Goal: Task Accomplishment & Management: Manage account settings

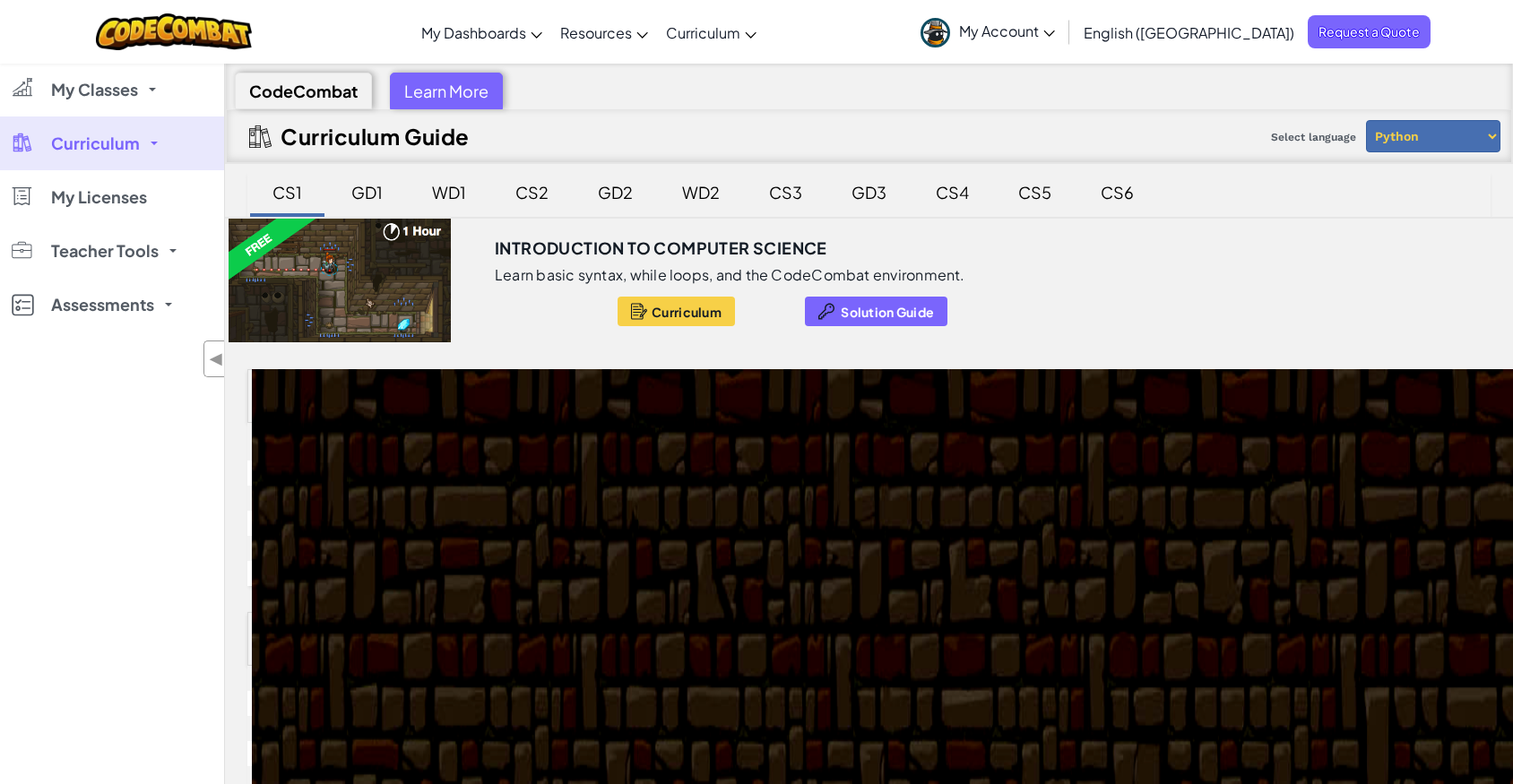
scroll to position [163, 0]
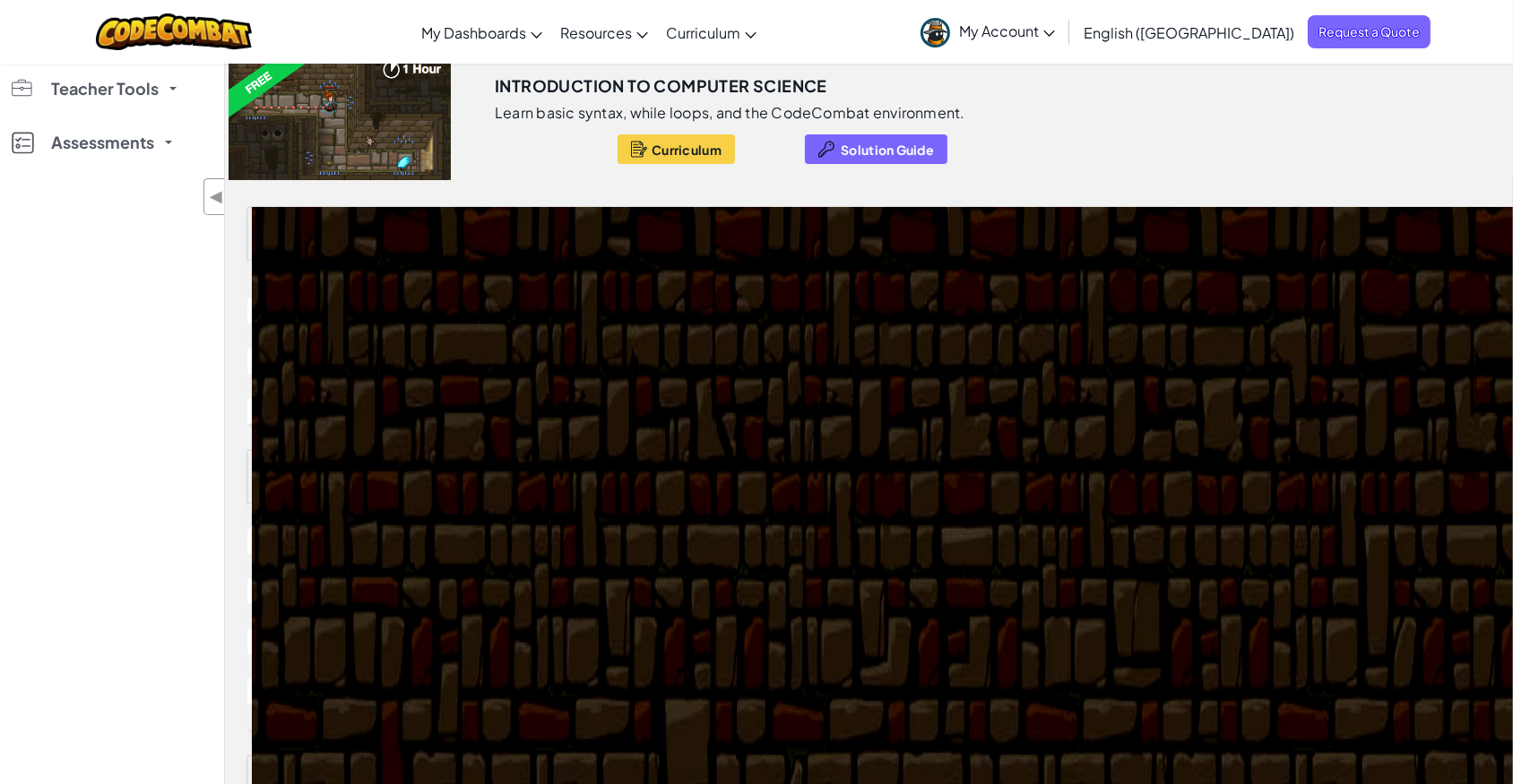
click at [1055, 26] on span "My Account" at bounding box center [1007, 31] width 96 height 19
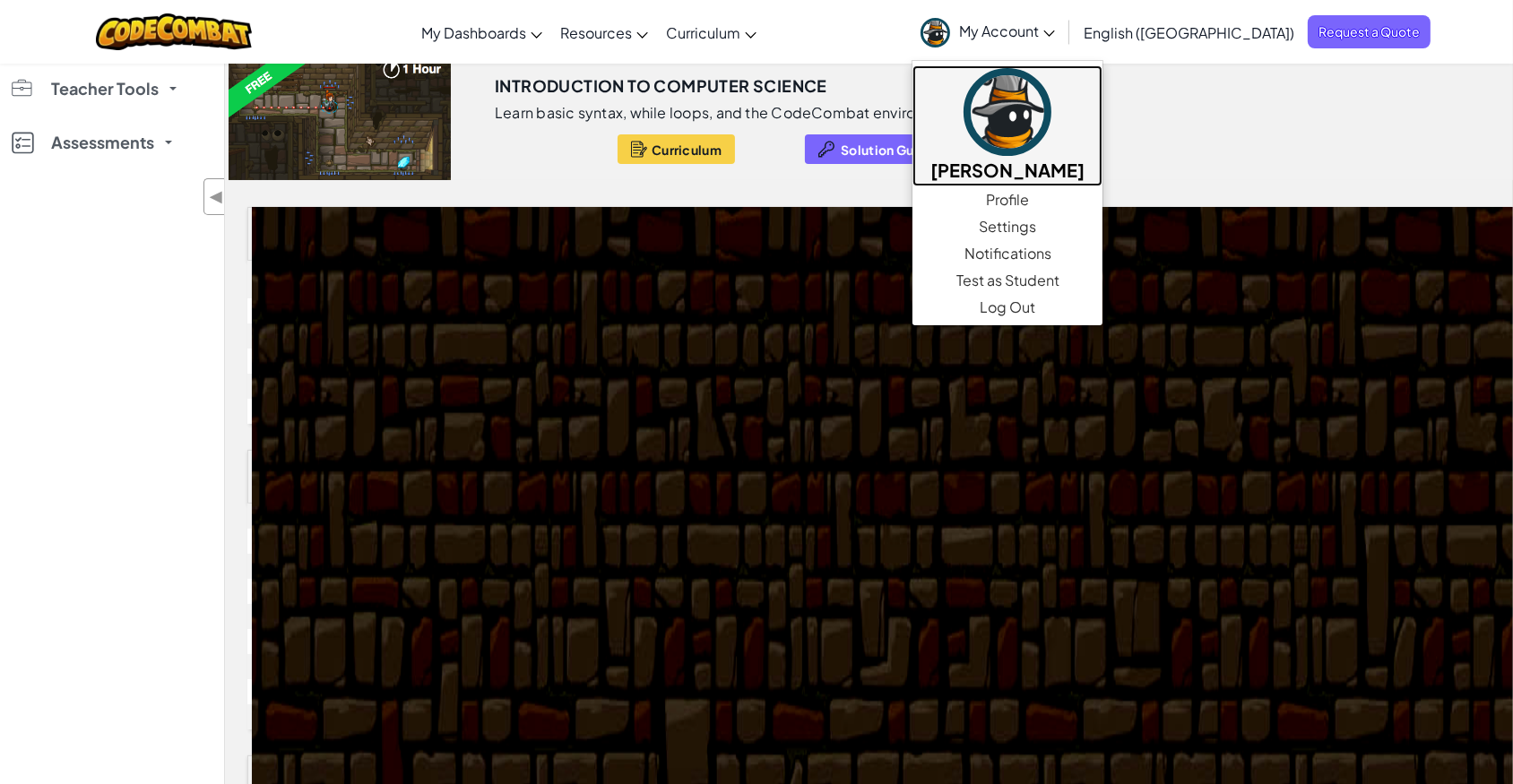
click at [1085, 159] on h5 "[PERSON_NAME]" at bounding box center [1007, 170] width 155 height 28
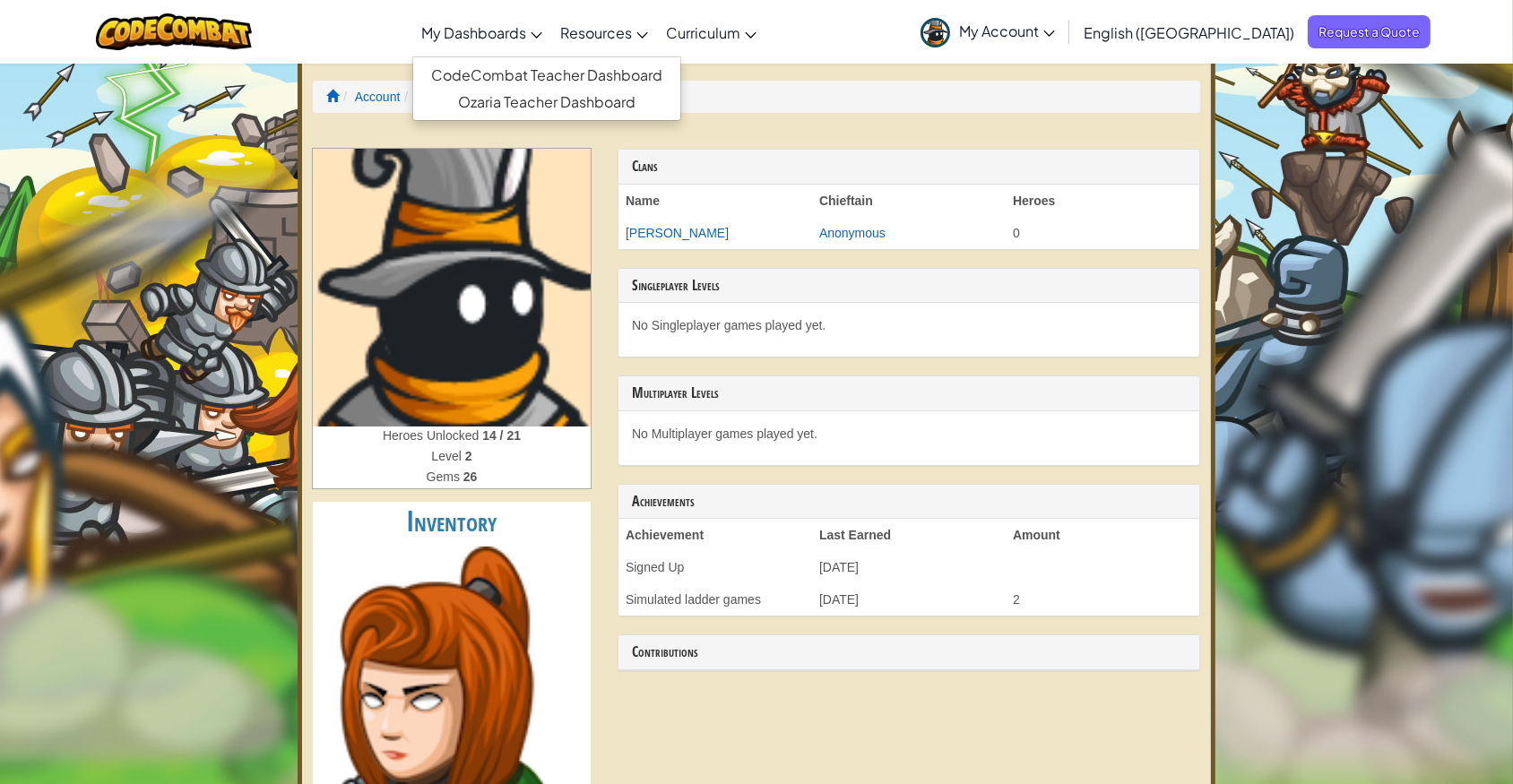
click at [526, 34] on span "My Dashboards" at bounding box center [473, 32] width 105 height 19
click at [623, 72] on link "CodeCombat Teacher Dashboard" at bounding box center [547, 75] width 267 height 27
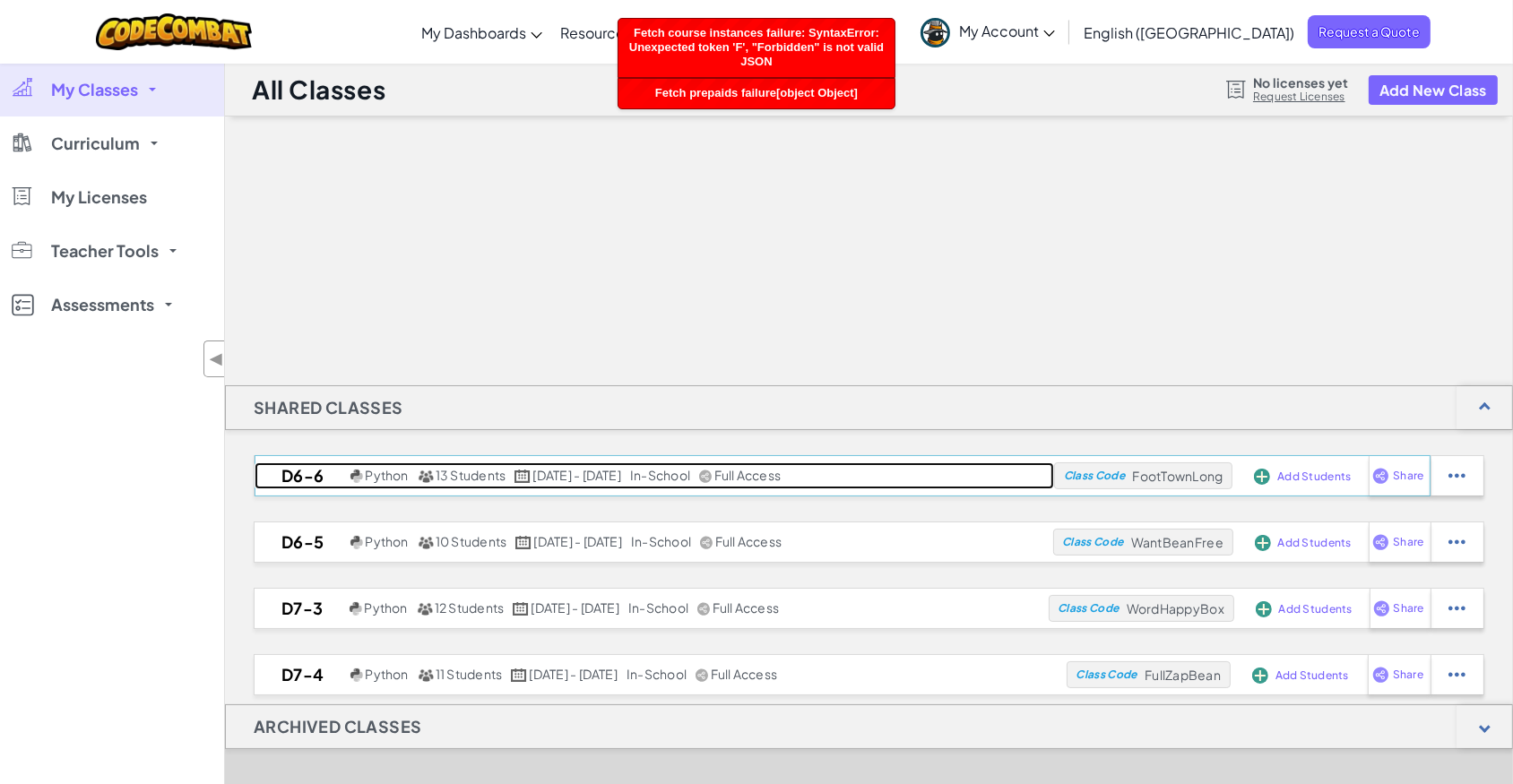
click at [340, 475] on h2 "D6-6" at bounding box center [300, 476] width 92 height 27
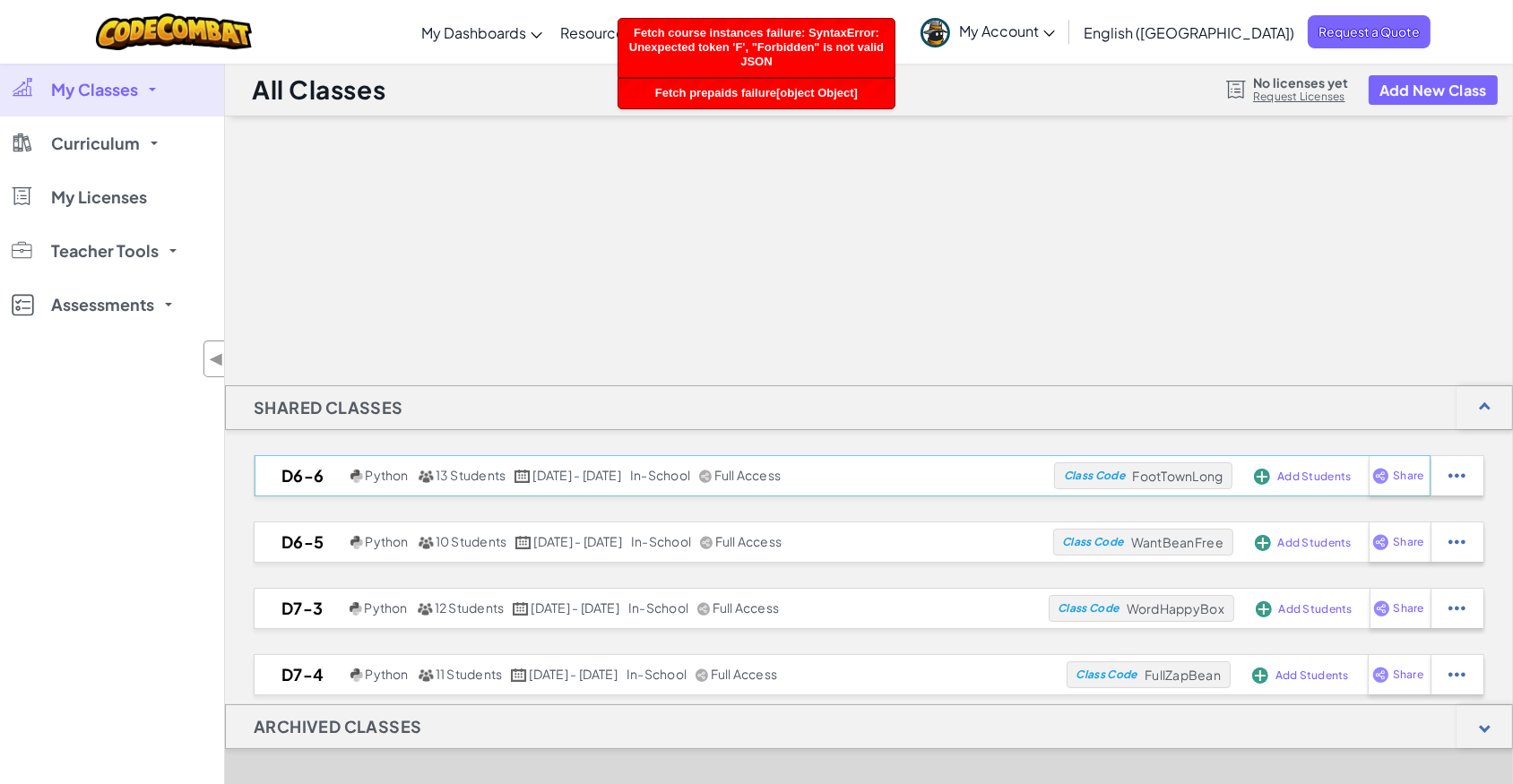
select select "Progress (High to Low)"
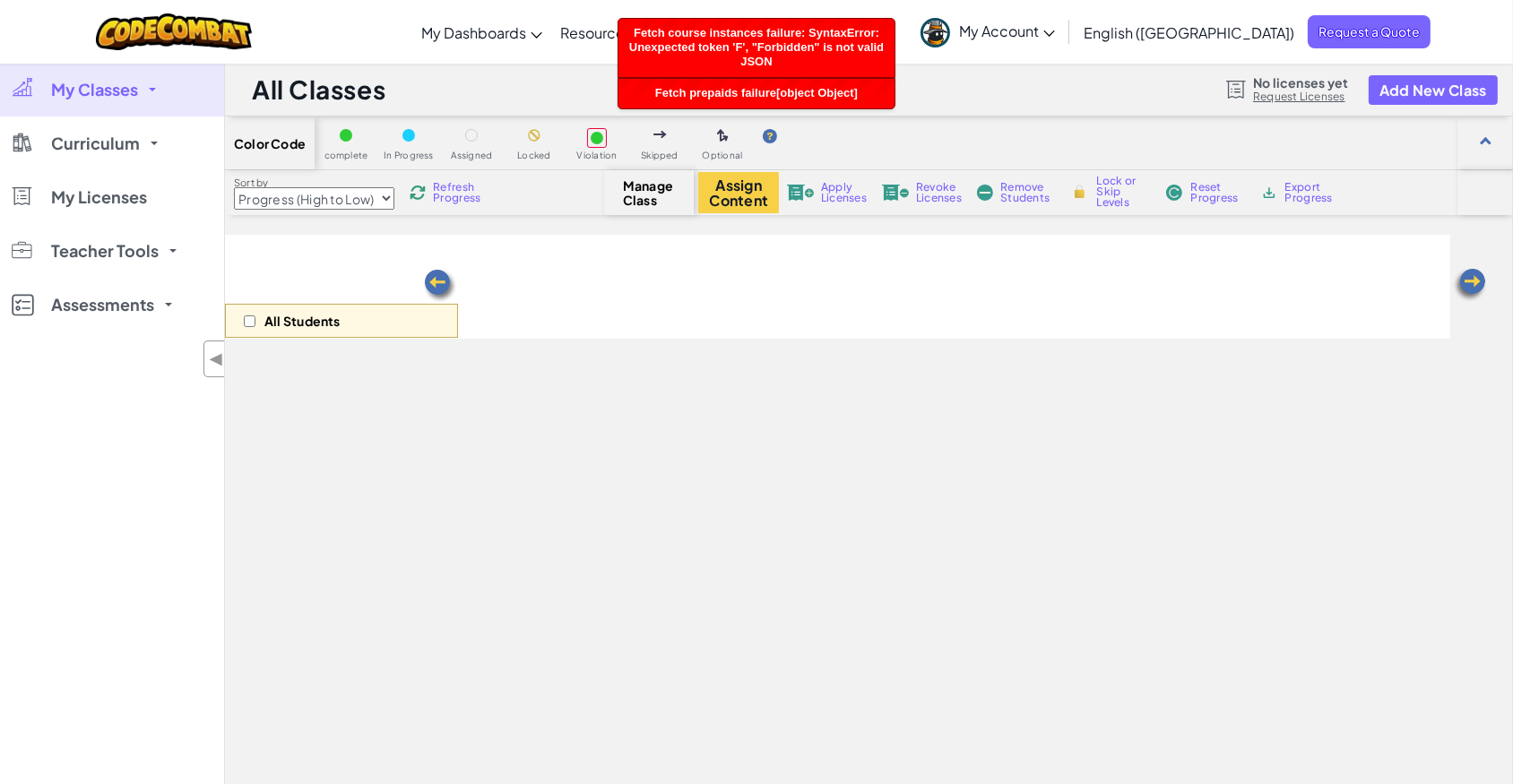
select select "560f1a9f22961295f9427742"
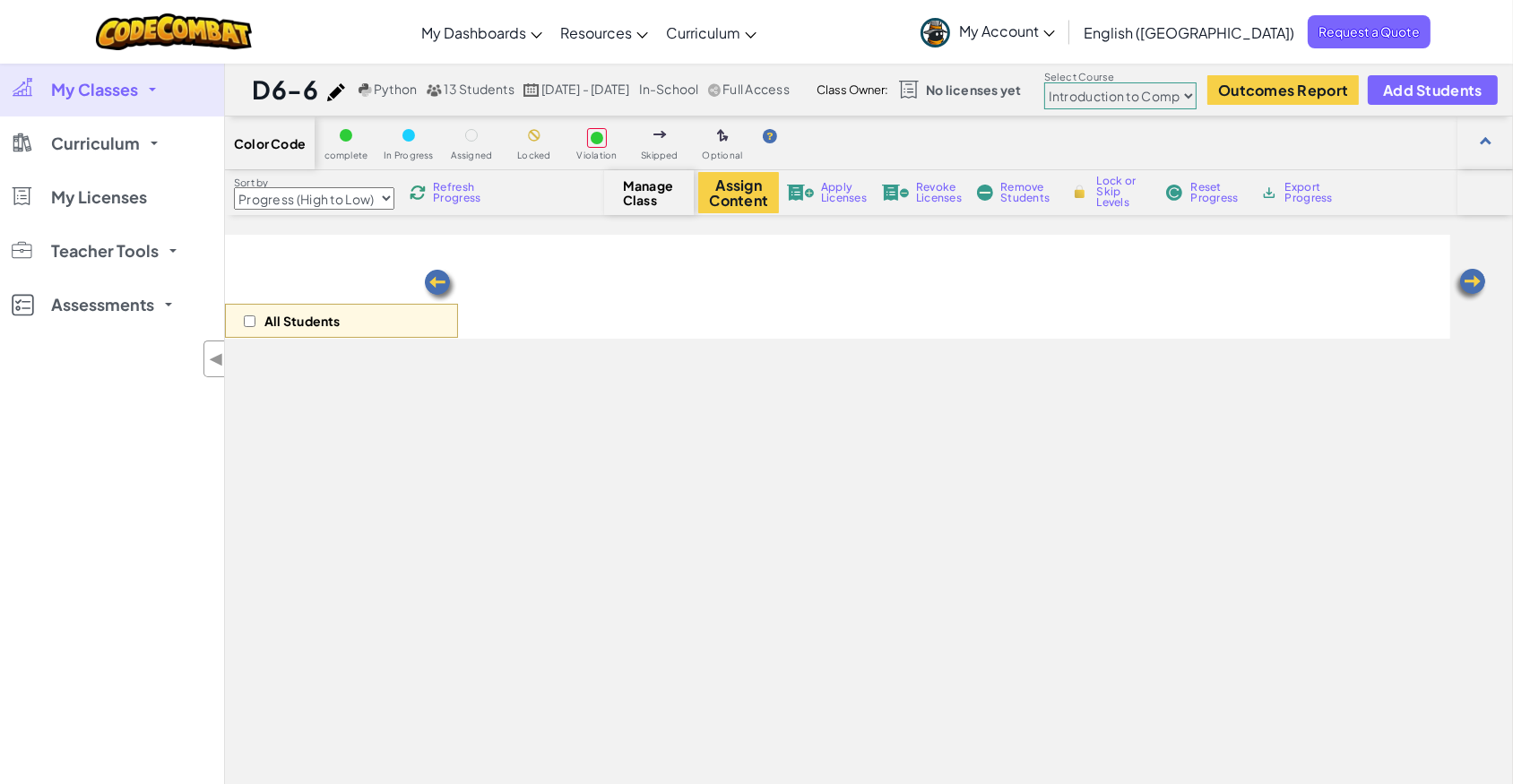
click at [131, 102] on link "My Classes" at bounding box center [112, 90] width 225 height 54
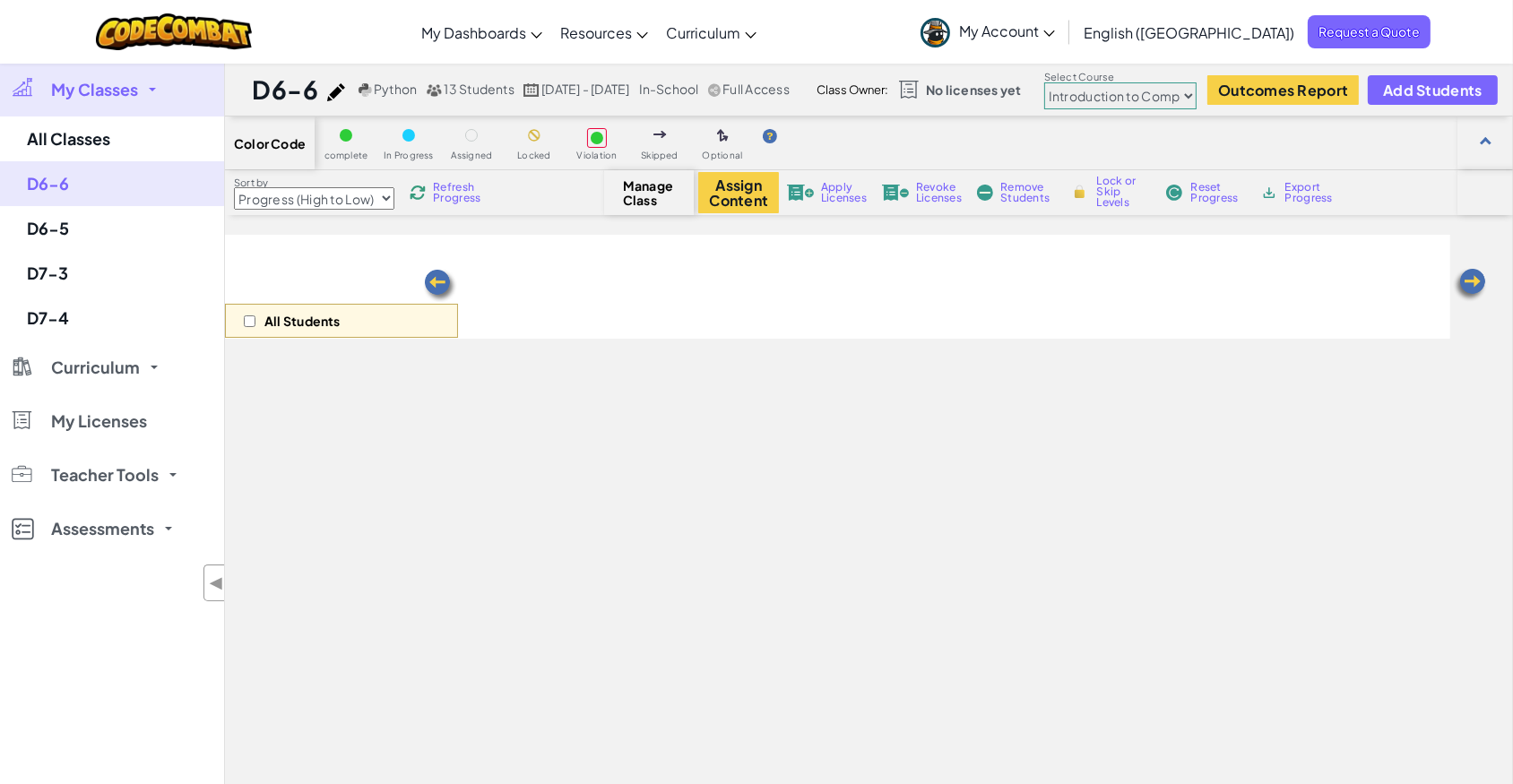
click at [1143, 101] on select "Junior Introduction to Computer Science Game Development 1 Web Development 1 Co…" at bounding box center [1121, 96] width 153 height 27
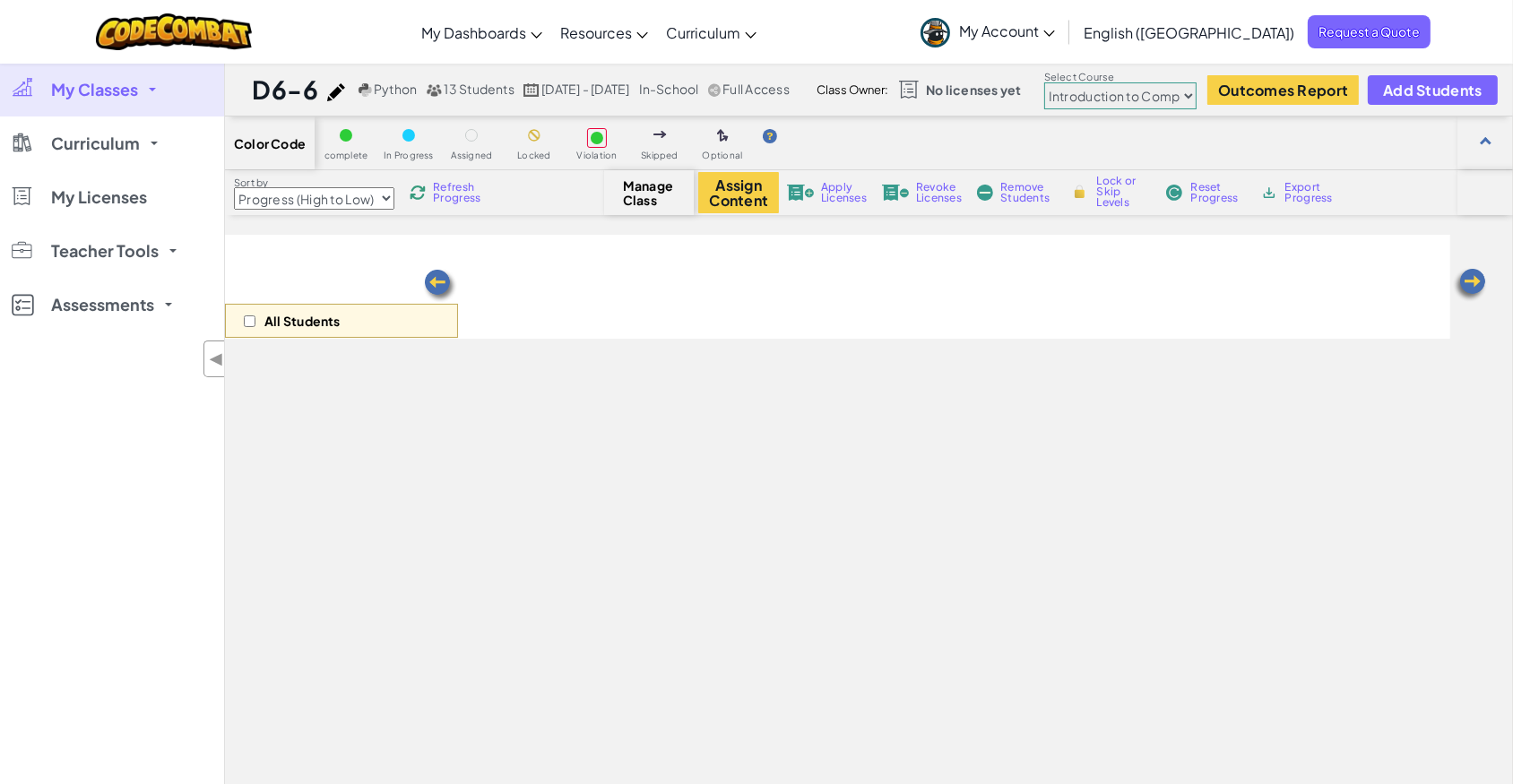
click at [973, 297] on div "All Students" at bounding box center [837, 286] width 1226 height 104
click at [68, 76] on link "My Classes" at bounding box center [112, 90] width 225 height 54
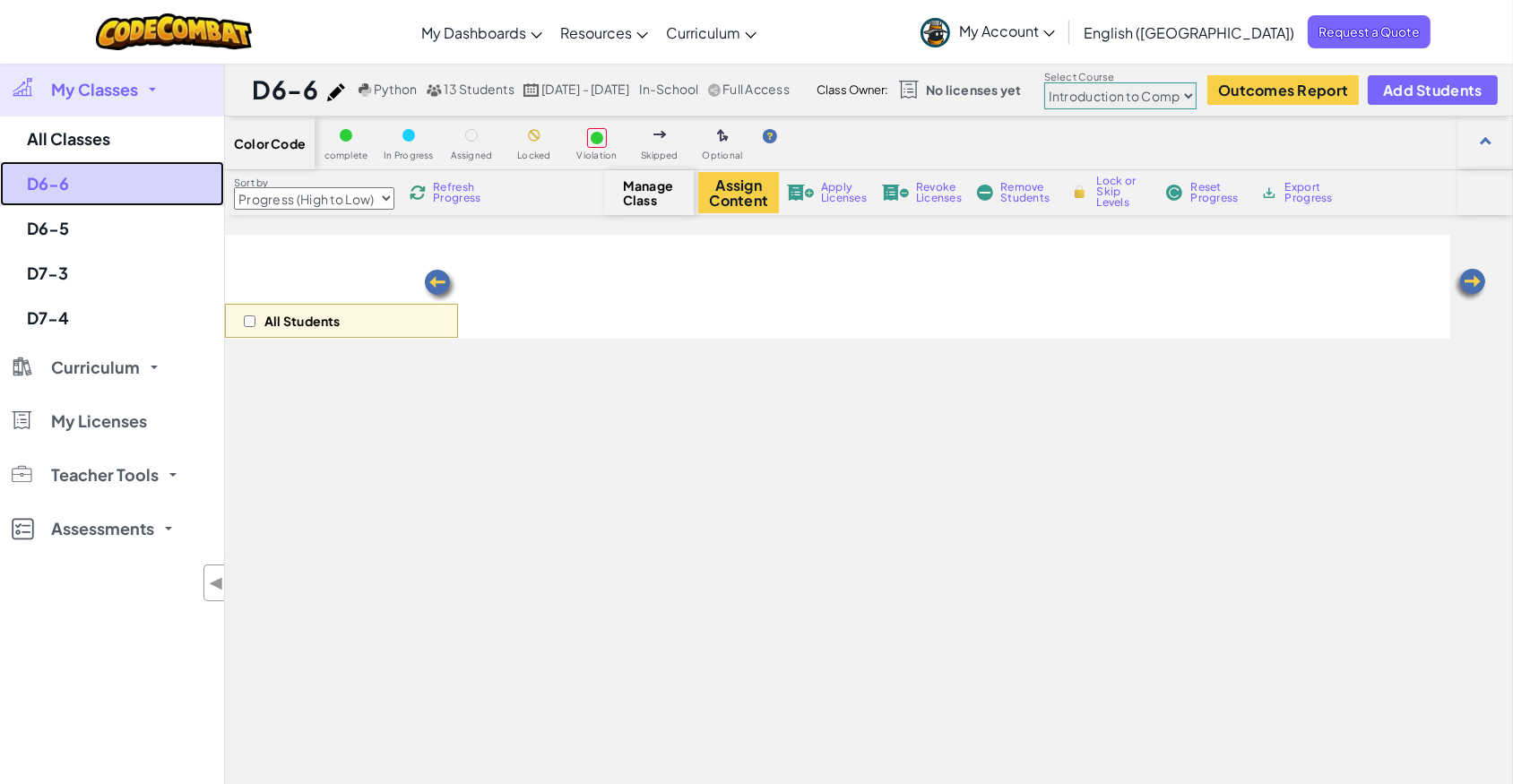
click at [59, 177] on link "D6-6" at bounding box center [112, 184] width 225 height 45
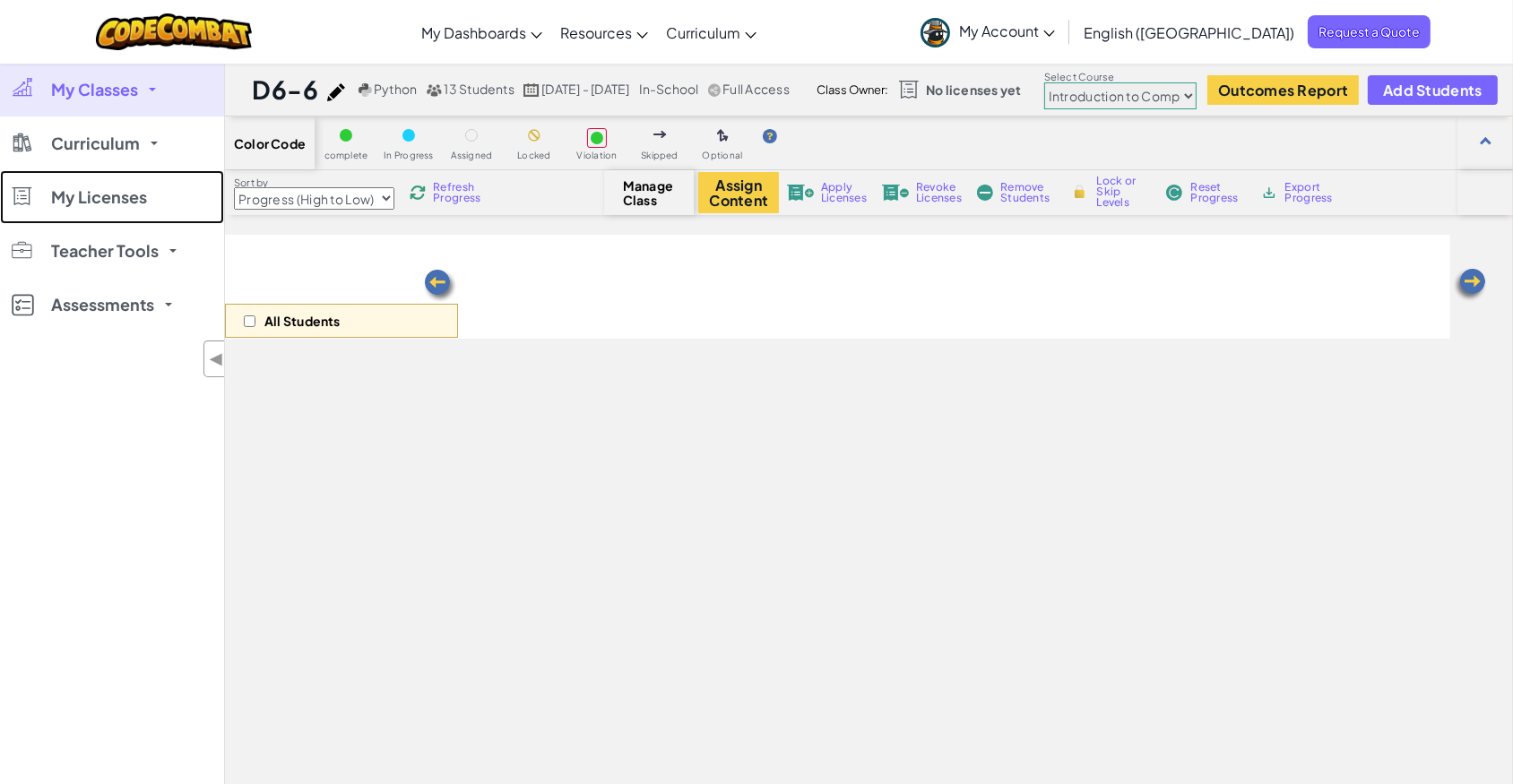
click at [59, 177] on link "My Licenses" at bounding box center [112, 197] width 225 height 54
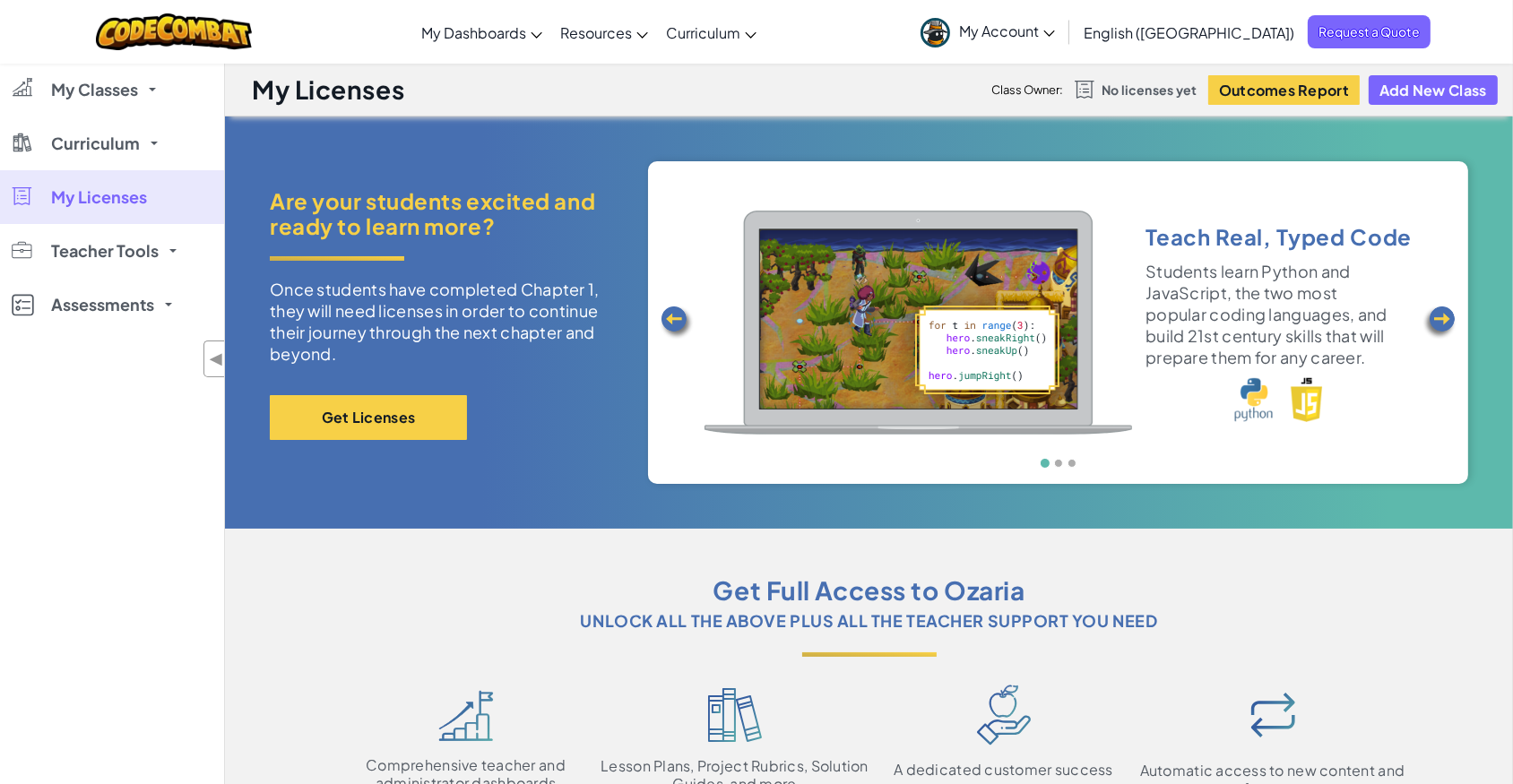
click at [1064, 36] on link "My Account" at bounding box center [988, 32] width 153 height 57
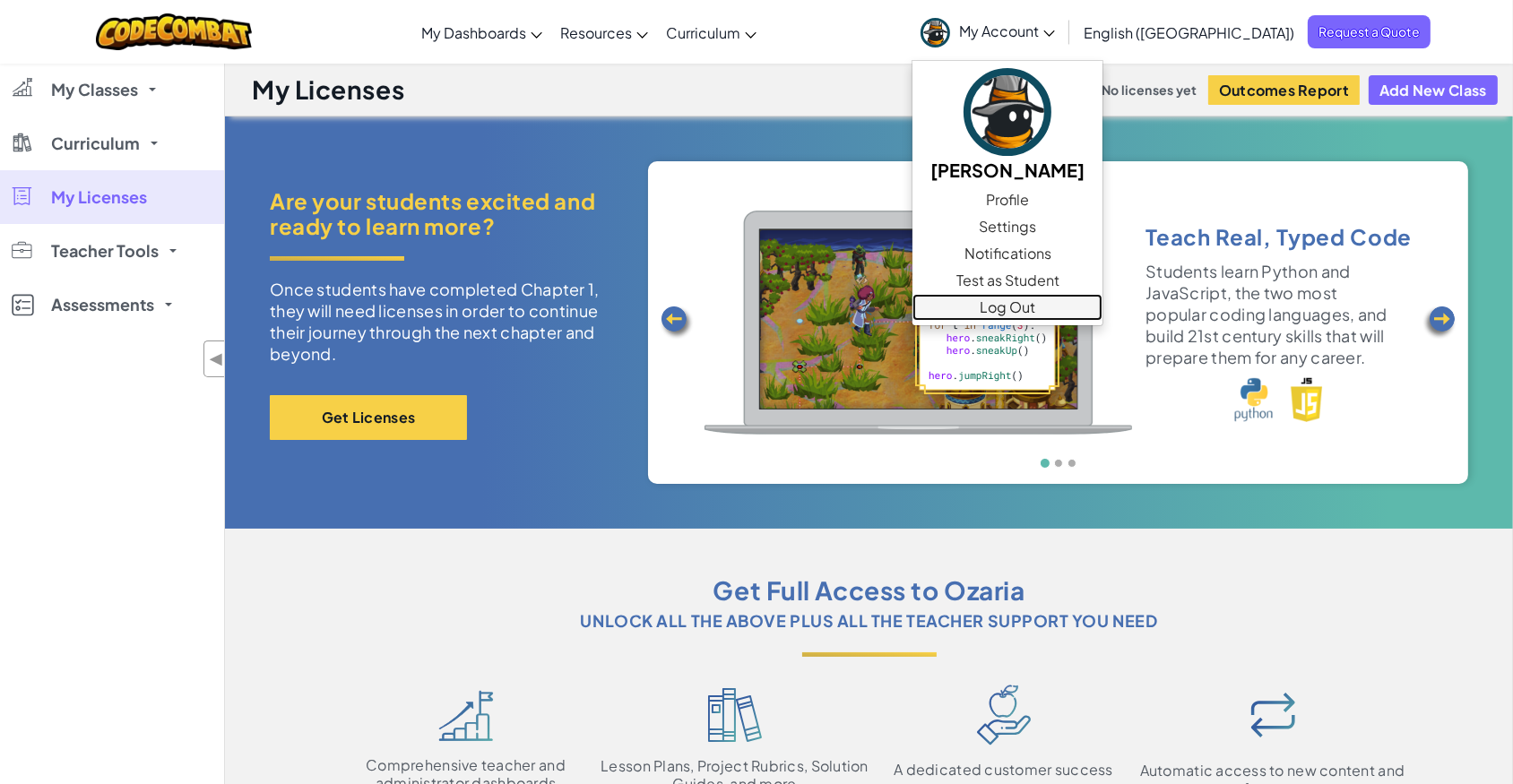
click at [1092, 295] on link "Log Out" at bounding box center [1007, 307] width 190 height 27
